Goal: Task Accomplishment & Management: Manage account settings

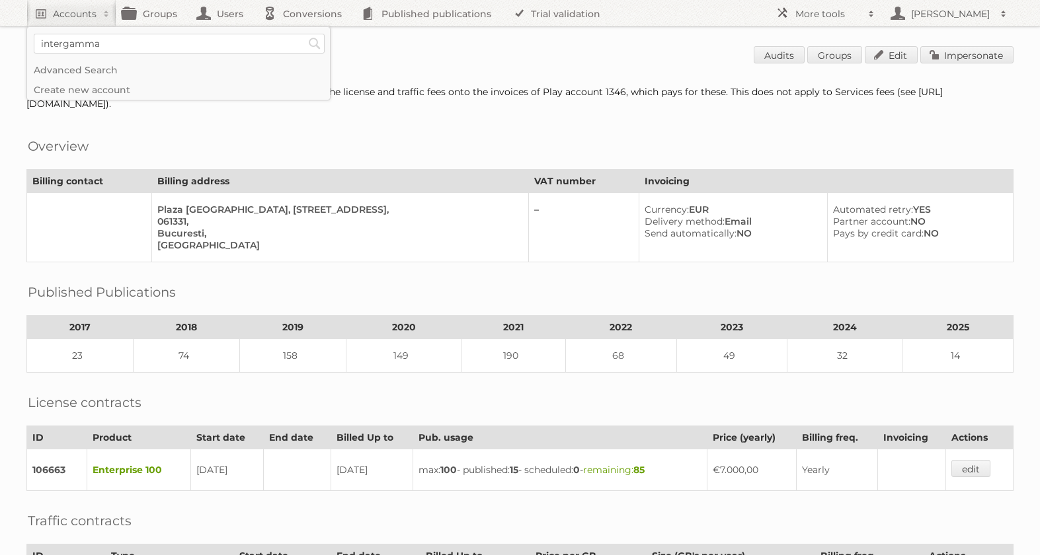
type input"] "intergamma"
click at [305, 34] on input "Search" at bounding box center [315, 44] width 20 height 20
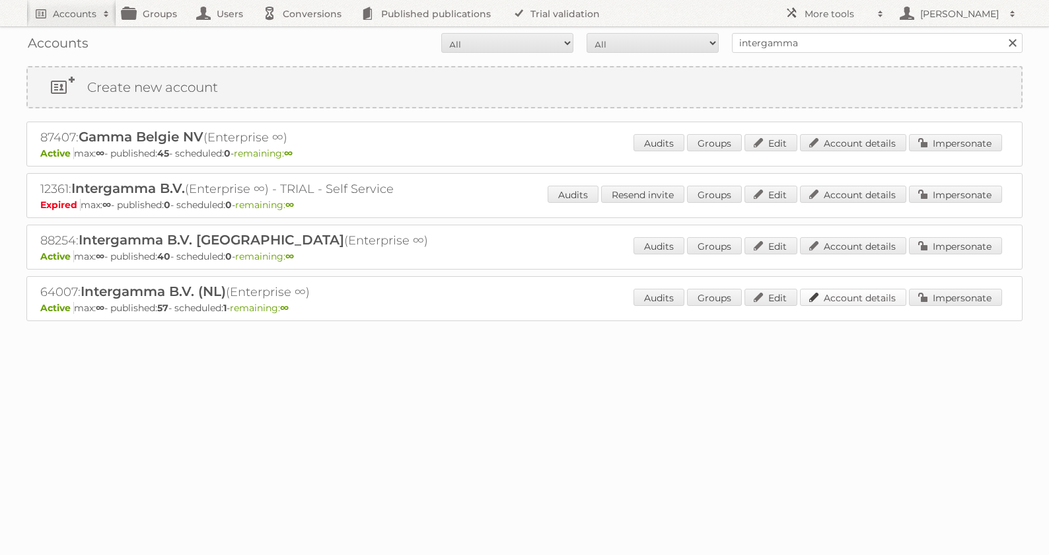
click at [852, 301] on link "Account details" at bounding box center [853, 297] width 106 height 17
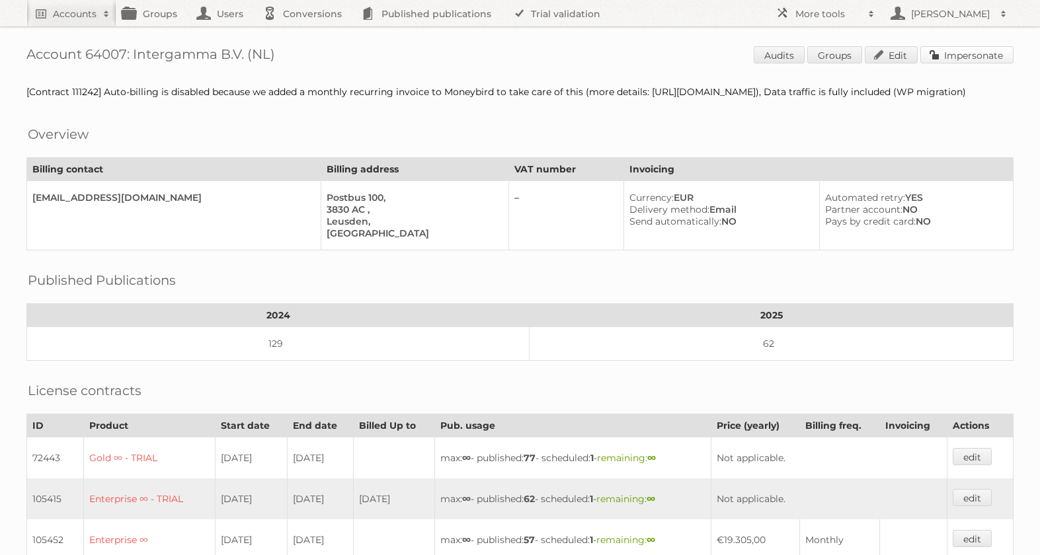
click at [940, 48] on link "Impersonate" at bounding box center [966, 54] width 93 height 17
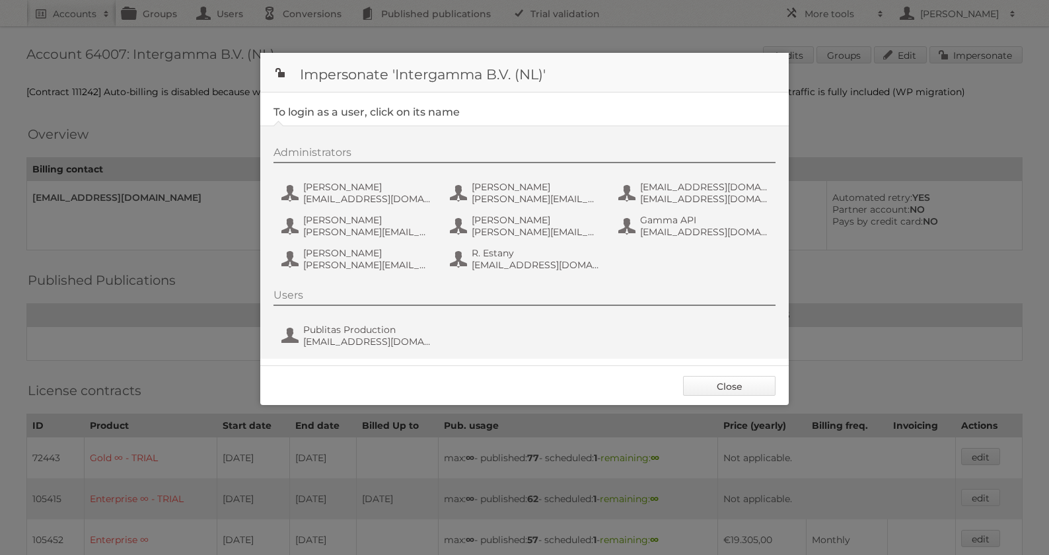
click at [742, 387] on link "Close" at bounding box center [729, 386] width 93 height 20
